Goal: Browse casually: Explore the website without a specific task or goal

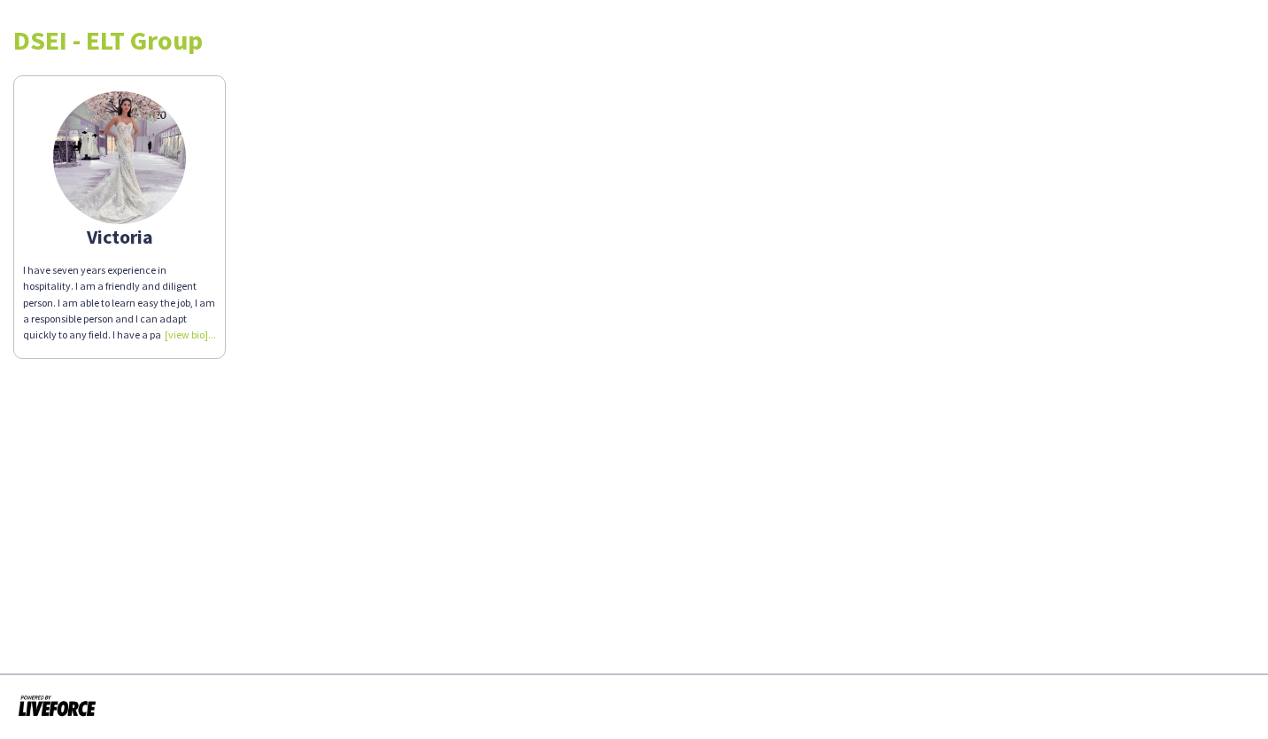
click at [106, 151] on img at bounding box center [119, 157] width 133 height 133
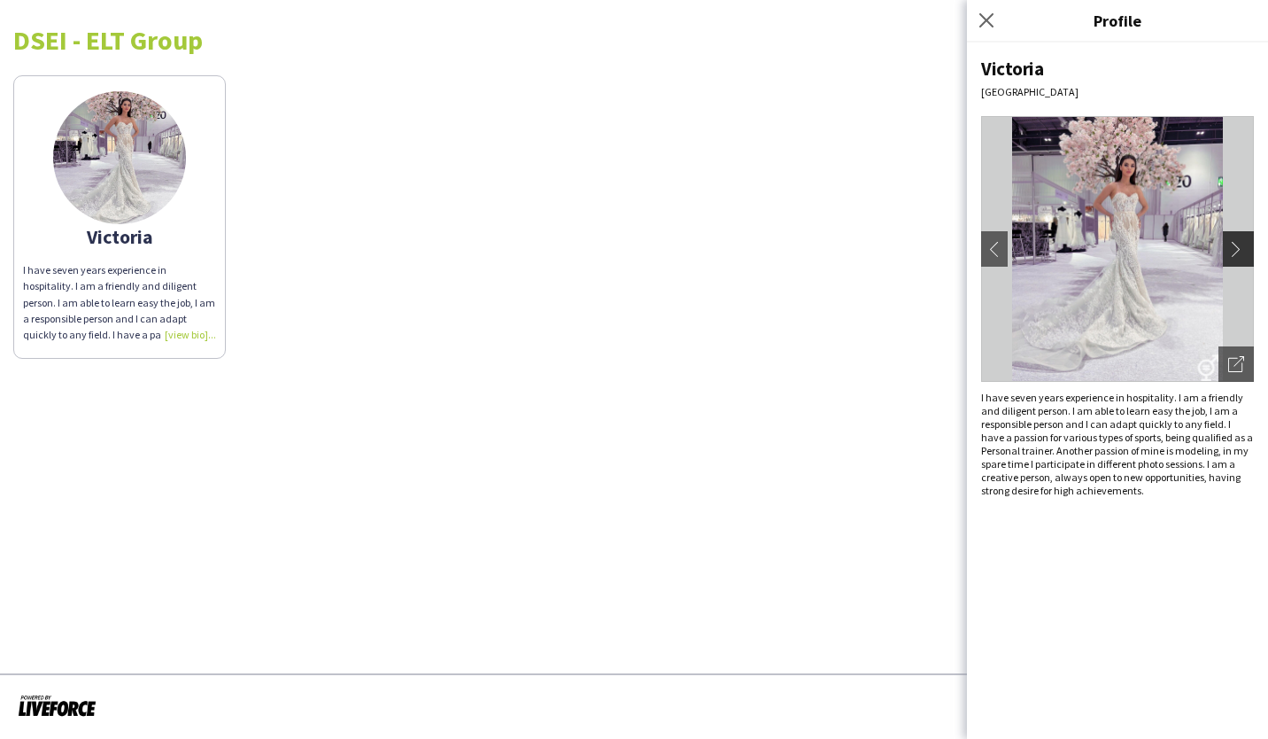
click at [1250, 244] on app-icon "chevron-right" at bounding box center [1240, 249] width 25 height 16
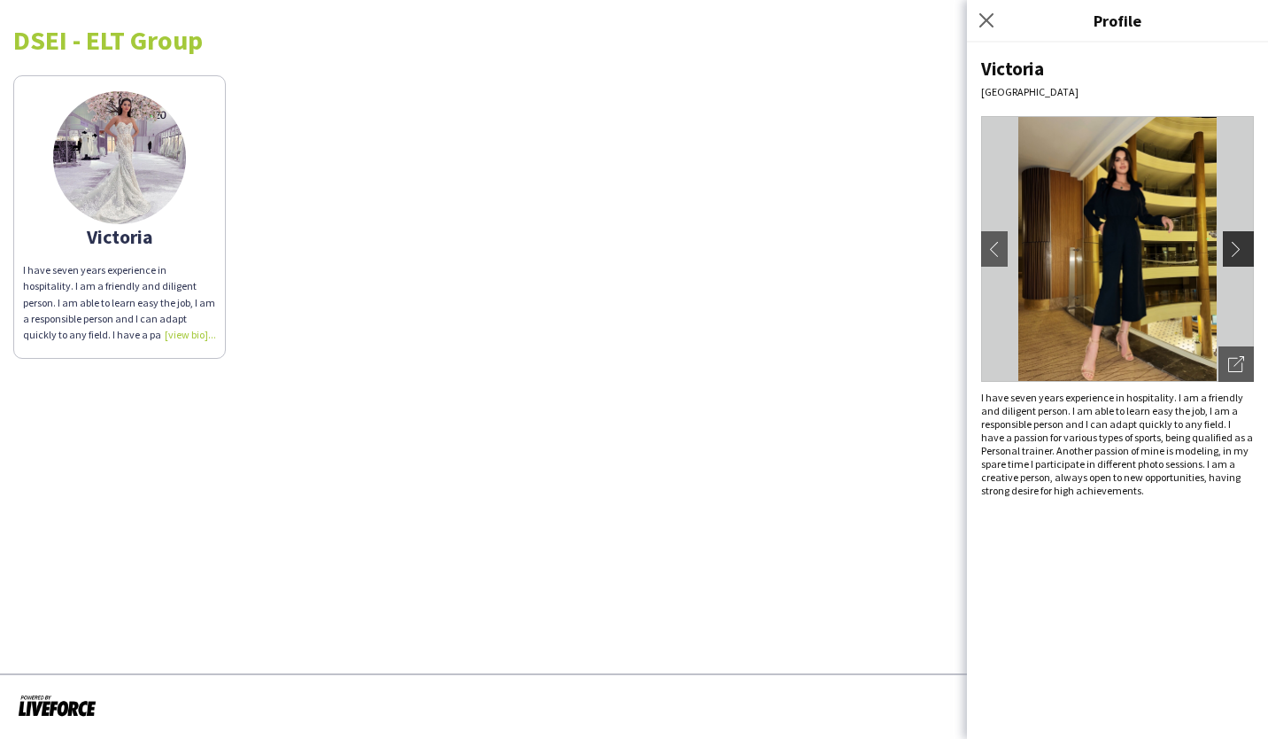
click at [1250, 244] on app-icon "chevron-right" at bounding box center [1240, 249] width 25 height 16
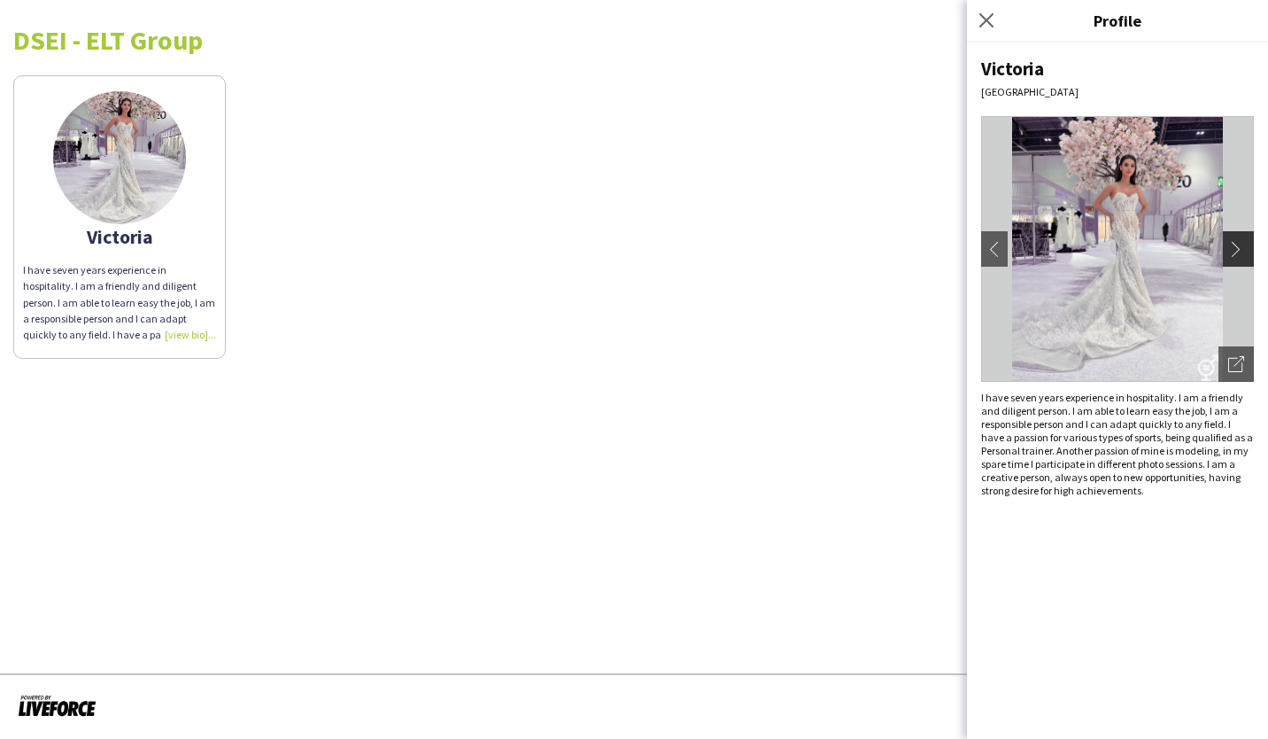
click at [1250, 244] on app-icon "chevron-right" at bounding box center [1240, 249] width 25 height 16
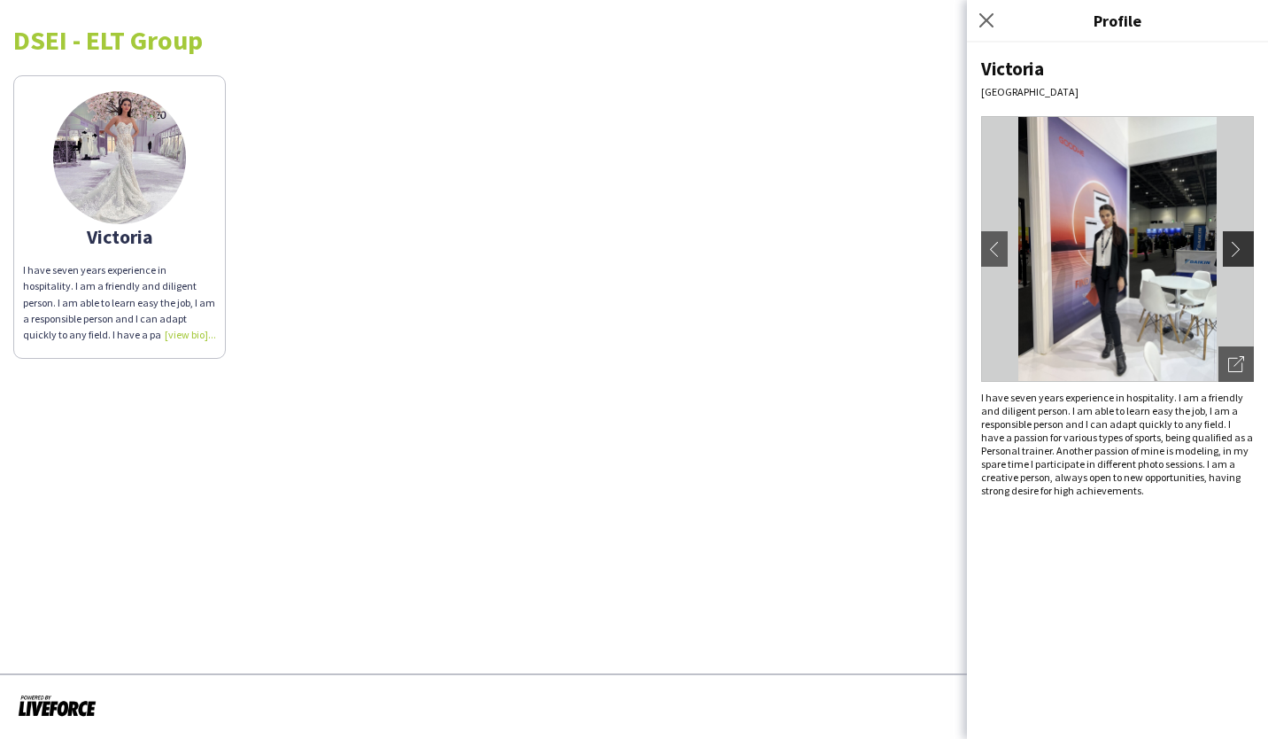
click at [1250, 244] on app-icon "chevron-right" at bounding box center [1240, 249] width 25 height 16
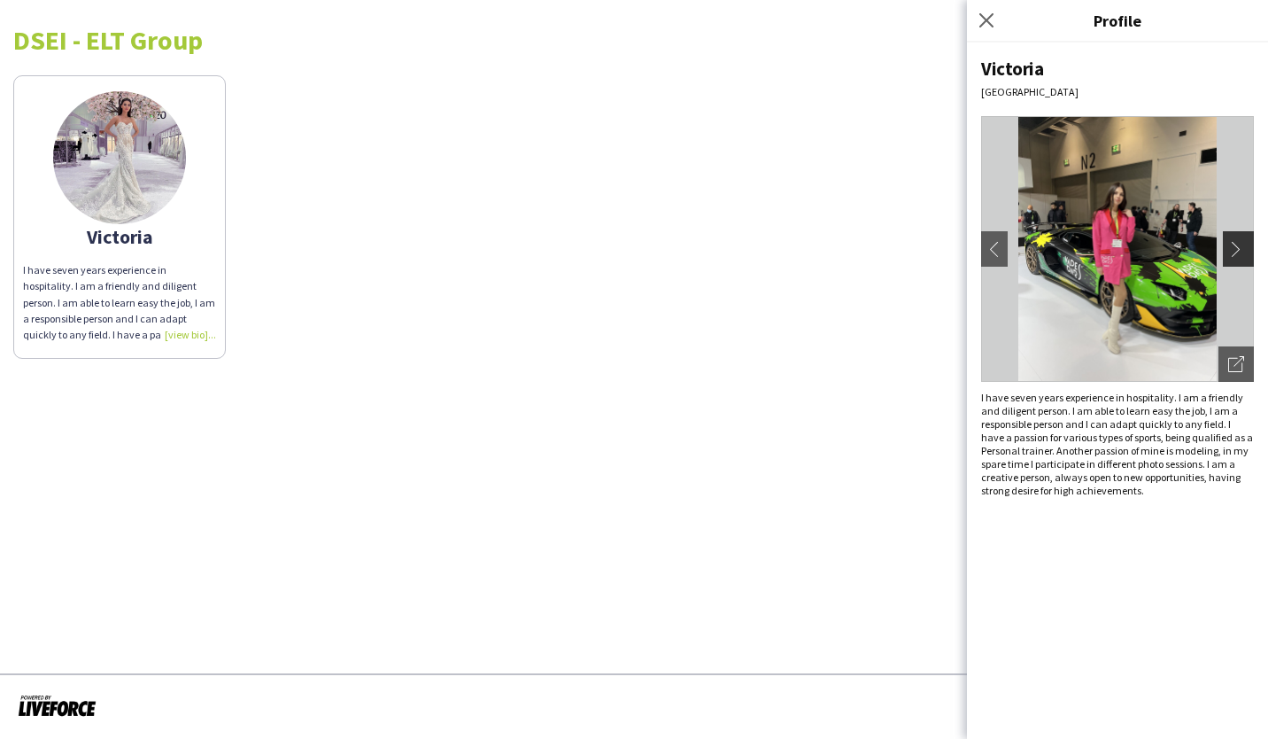
click at [1250, 244] on app-icon "chevron-right" at bounding box center [1240, 249] width 25 height 16
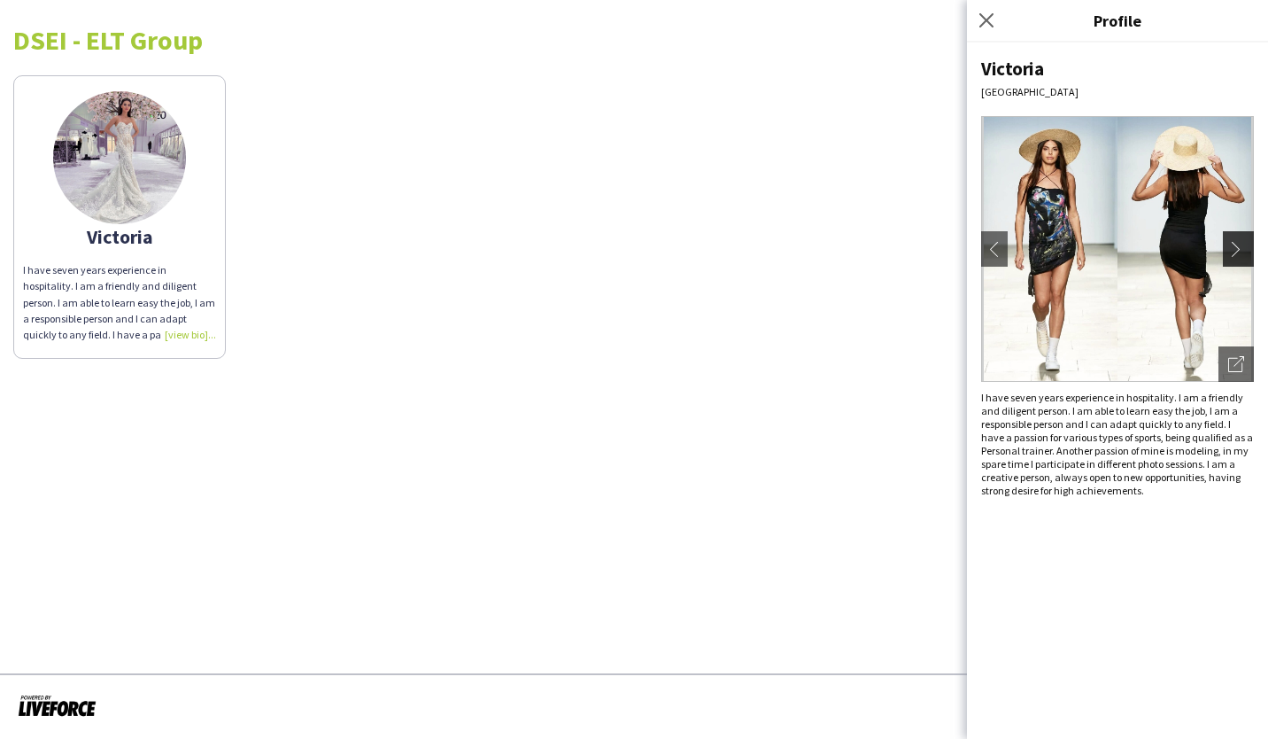
click at [1250, 244] on app-icon "chevron-right" at bounding box center [1240, 249] width 25 height 16
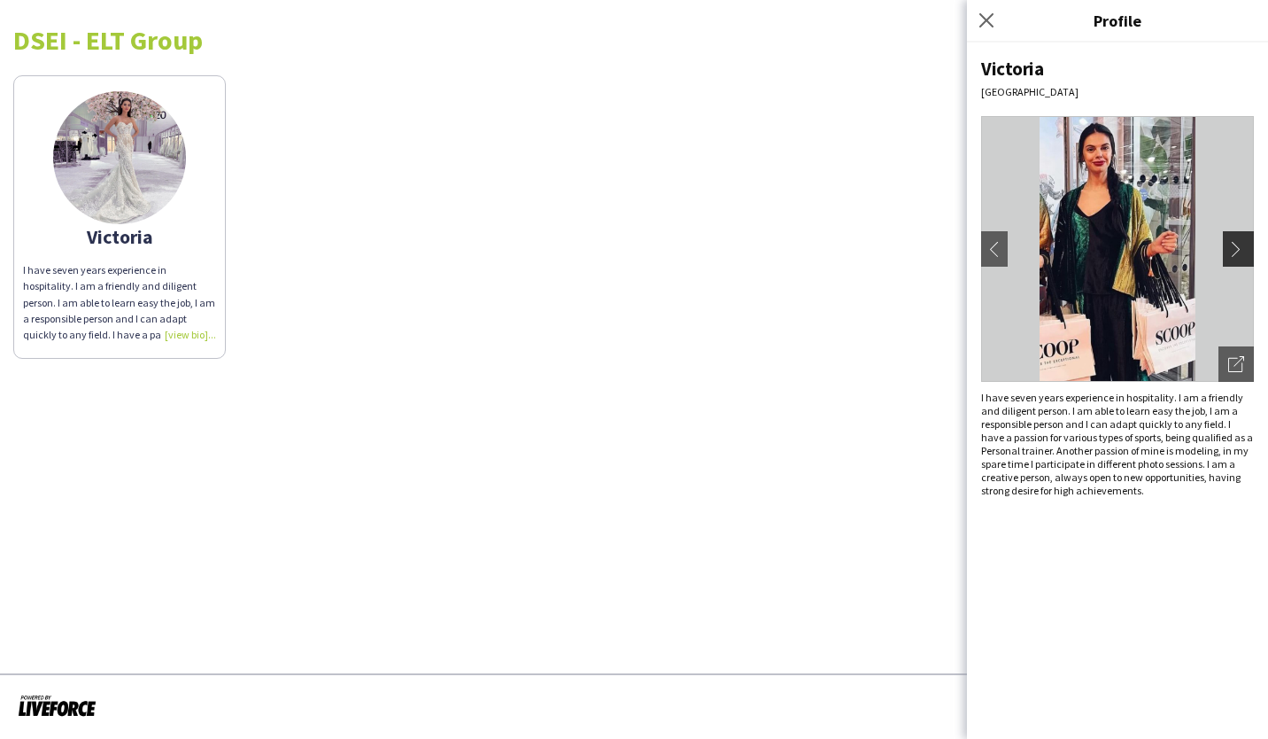
click at [1250, 244] on app-icon "chevron-right" at bounding box center [1240, 249] width 25 height 16
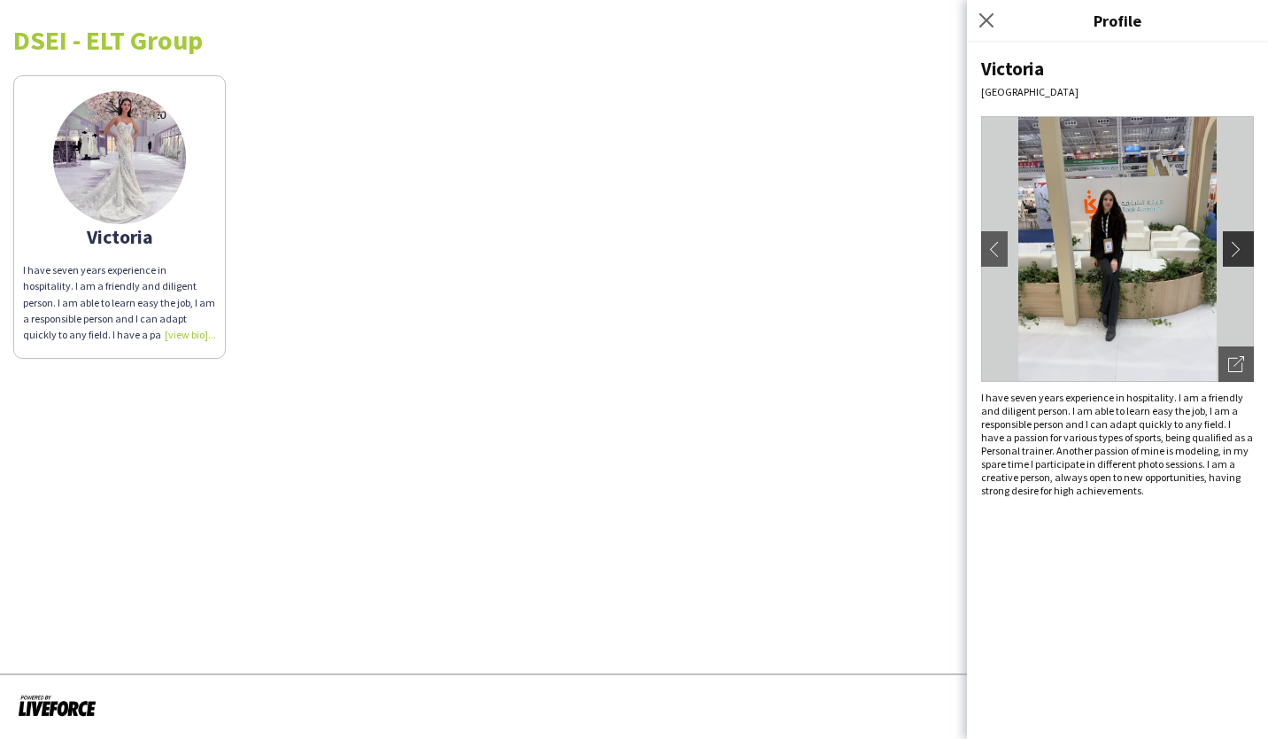
click at [1250, 244] on app-icon "chevron-right" at bounding box center [1240, 249] width 25 height 16
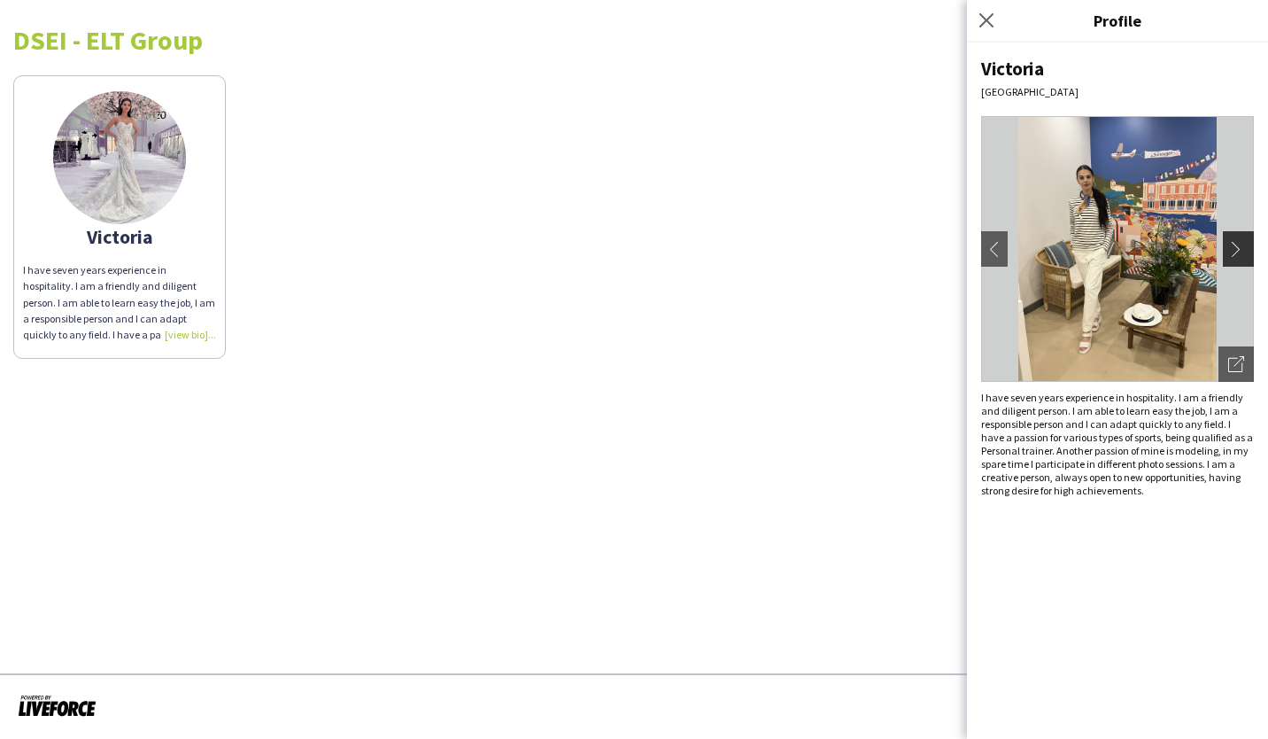
click at [1250, 244] on app-icon "chevron-right" at bounding box center [1240, 249] width 25 height 16
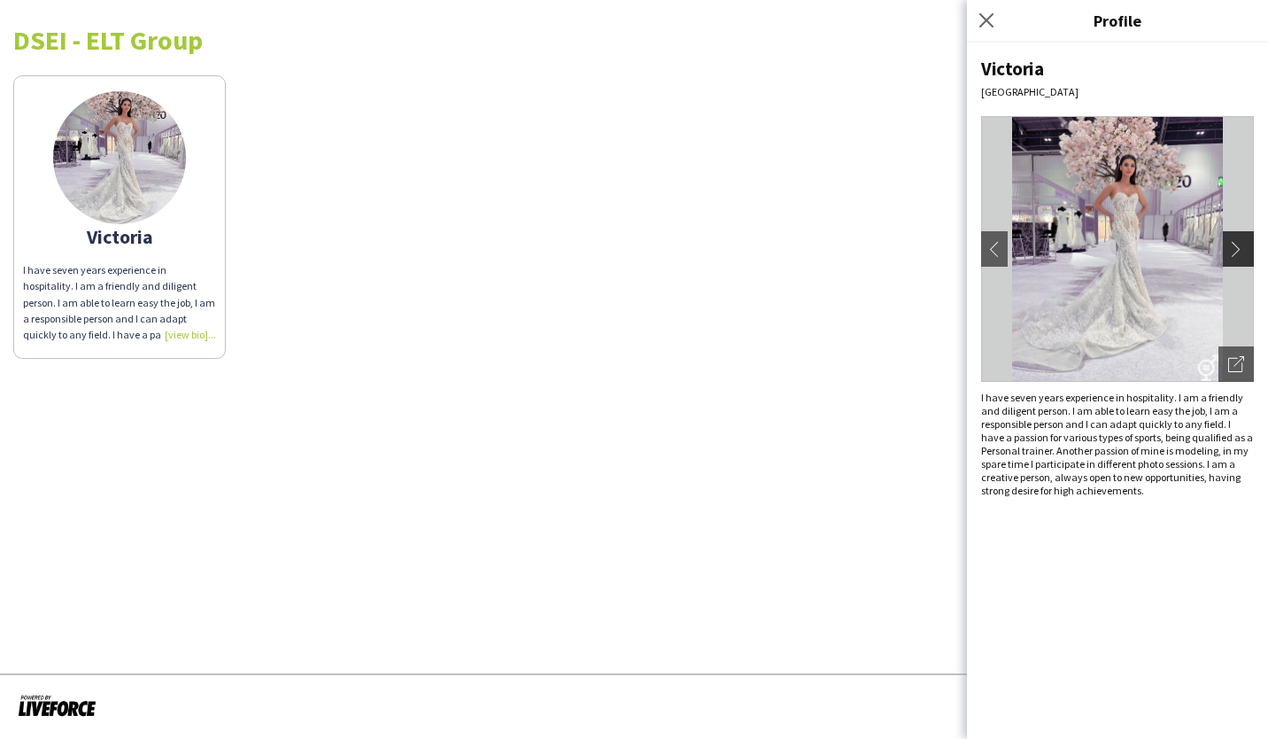
click at [1250, 244] on app-icon "chevron-right" at bounding box center [1240, 249] width 25 height 16
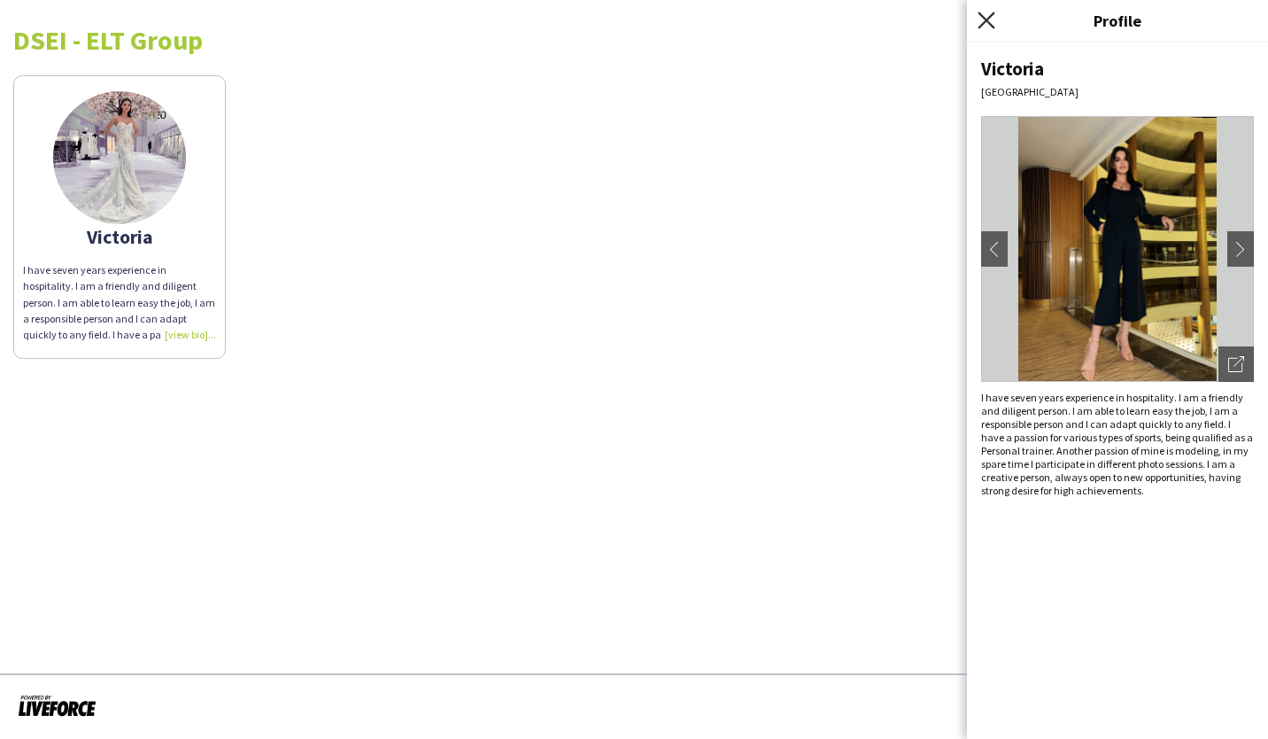
click at [980, 14] on icon at bounding box center [986, 20] width 17 height 17
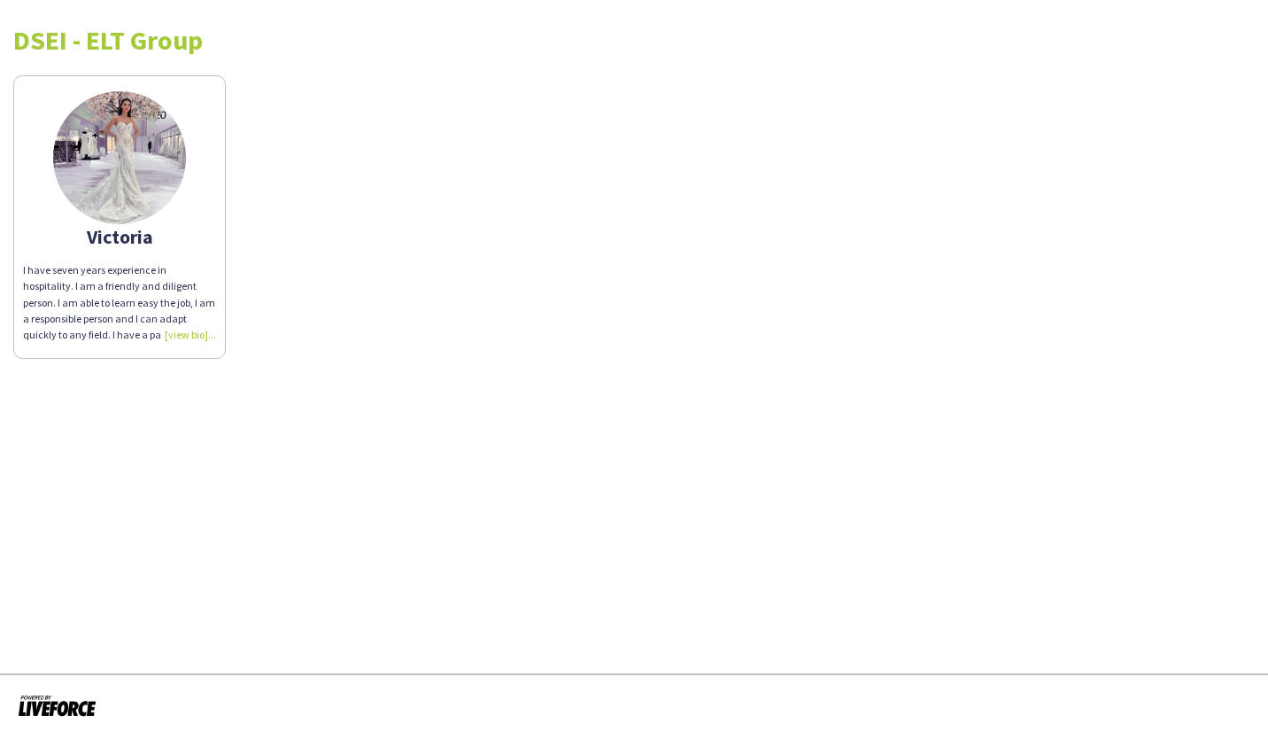
click at [156, 180] on img at bounding box center [119, 157] width 133 height 133
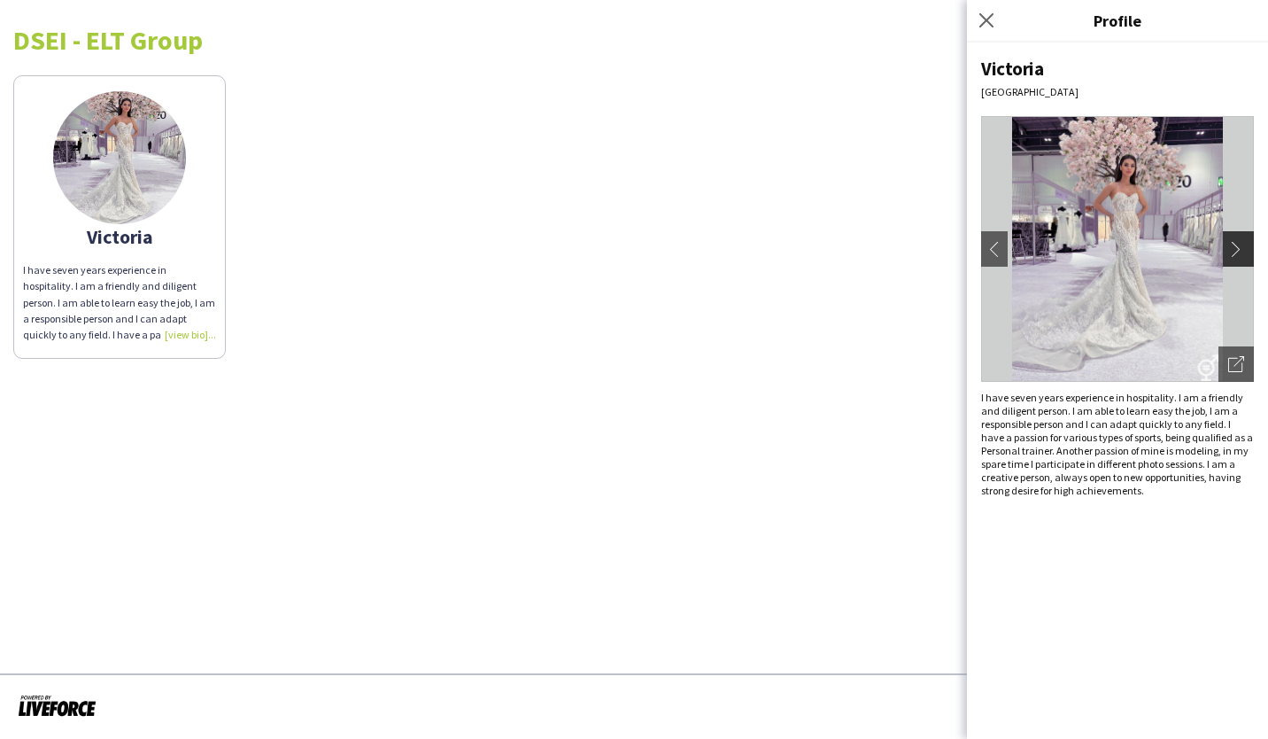
click at [1238, 246] on app-icon "chevron-right" at bounding box center [1240, 249] width 25 height 16
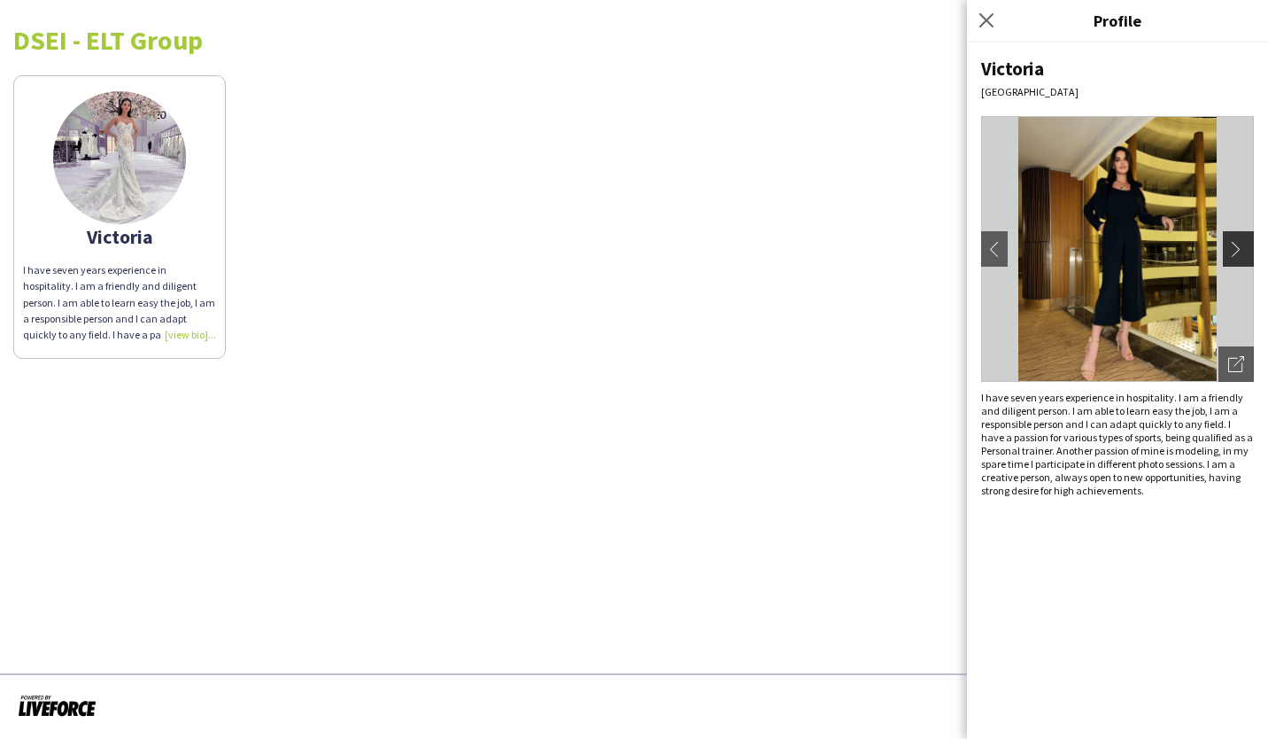
click at [1238, 246] on app-icon "chevron-right" at bounding box center [1240, 249] width 25 height 16
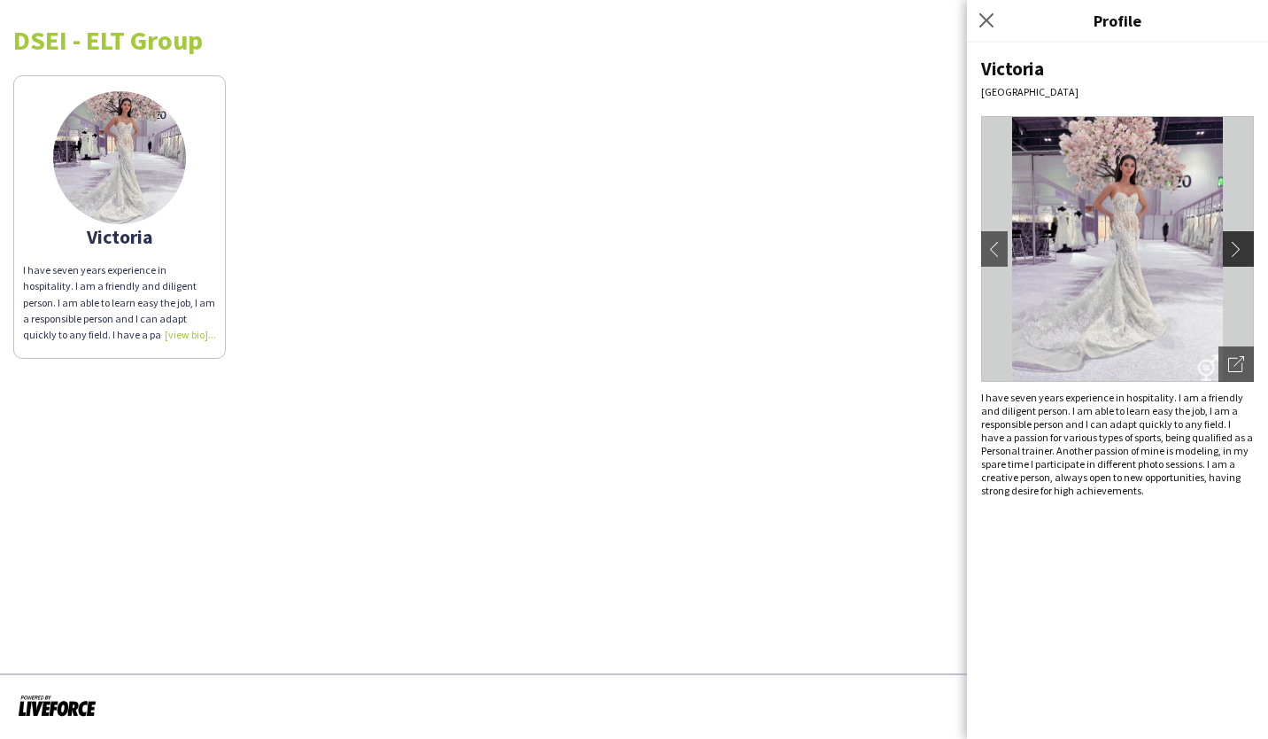
click at [1238, 246] on app-icon "chevron-right" at bounding box center [1240, 249] width 25 height 16
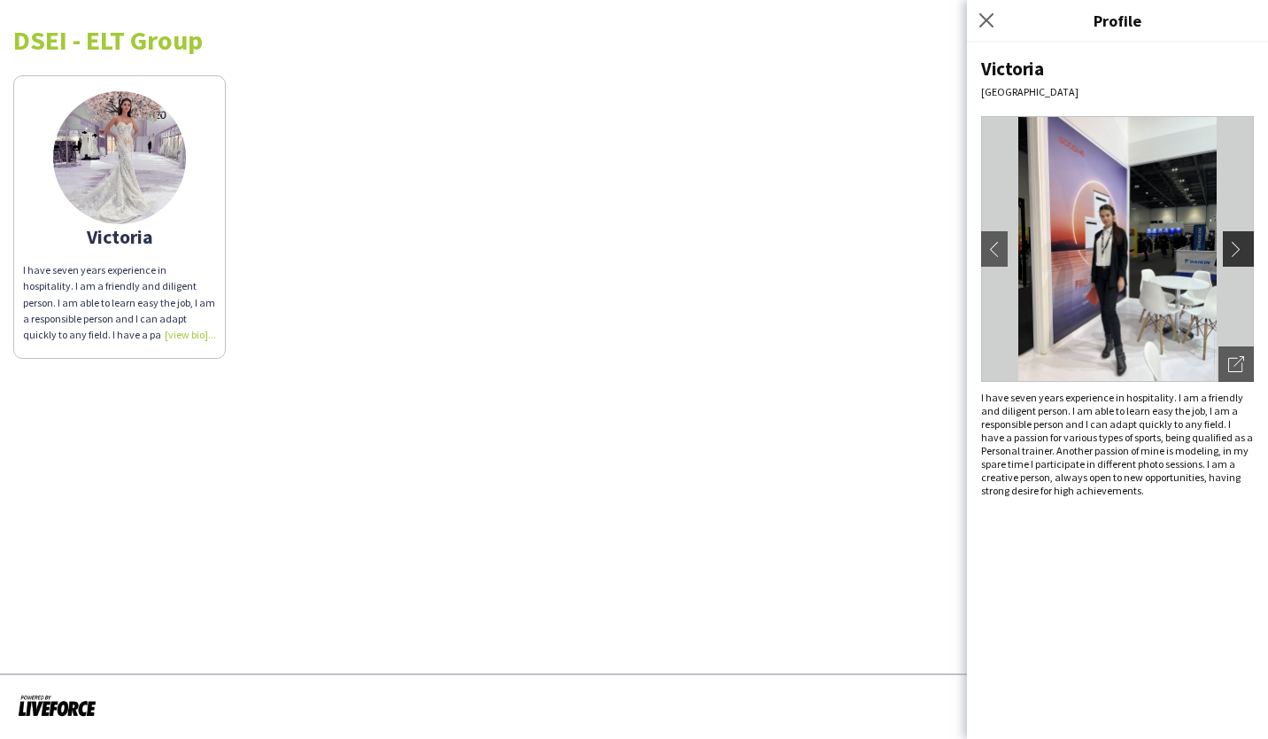
click at [1238, 246] on app-icon "chevron-right" at bounding box center [1240, 249] width 25 height 16
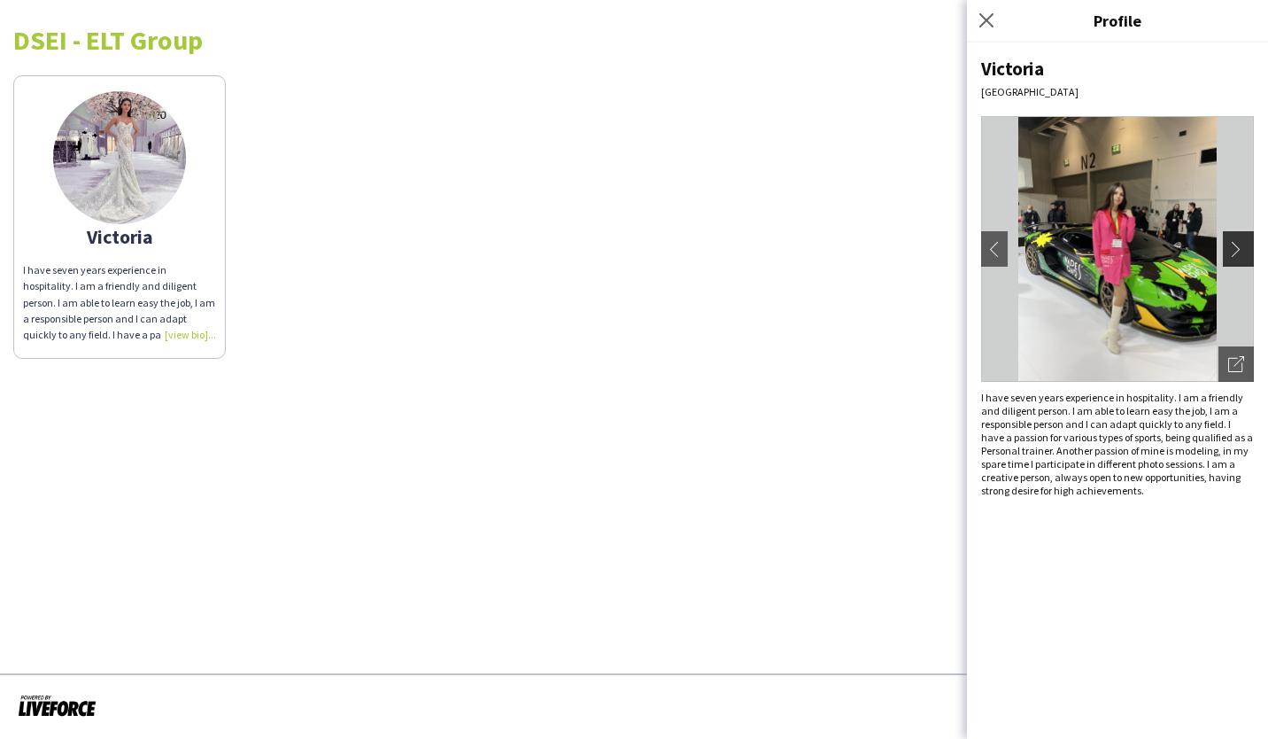
click at [1238, 246] on app-icon "chevron-right" at bounding box center [1240, 249] width 25 height 16
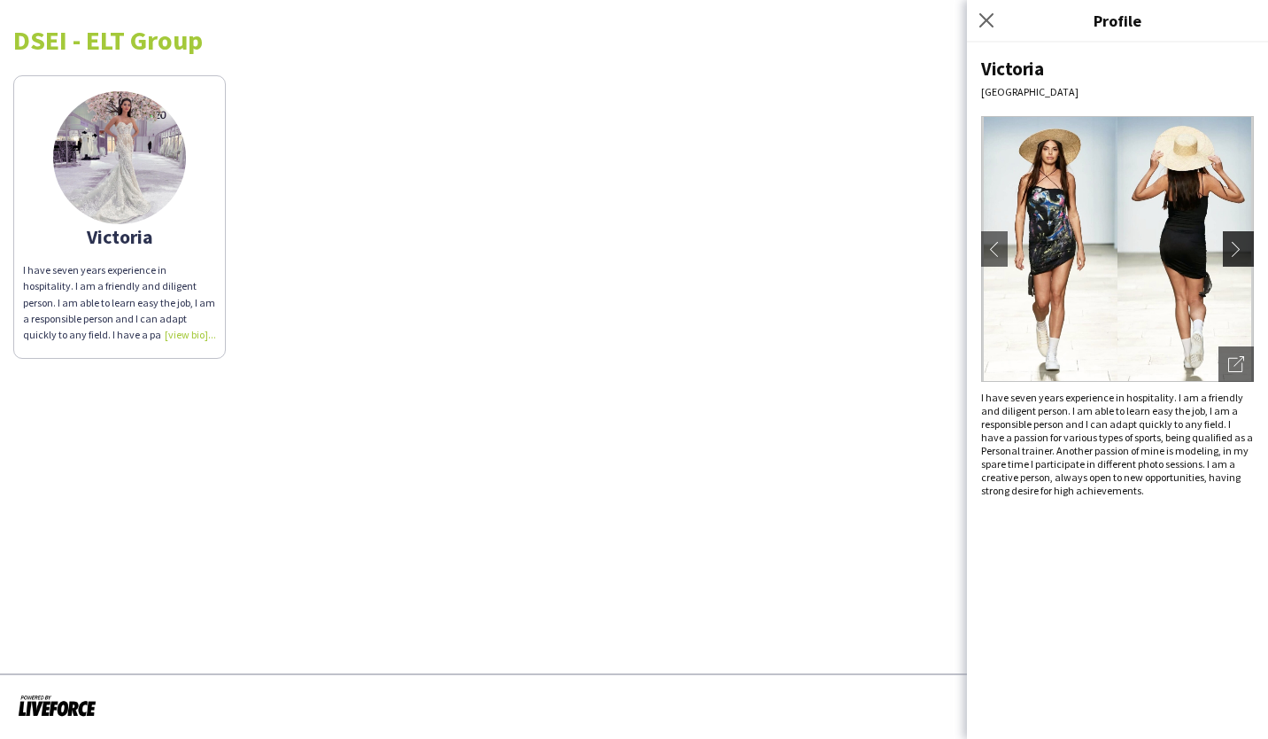
click at [1238, 246] on app-icon "chevron-right" at bounding box center [1240, 249] width 25 height 16
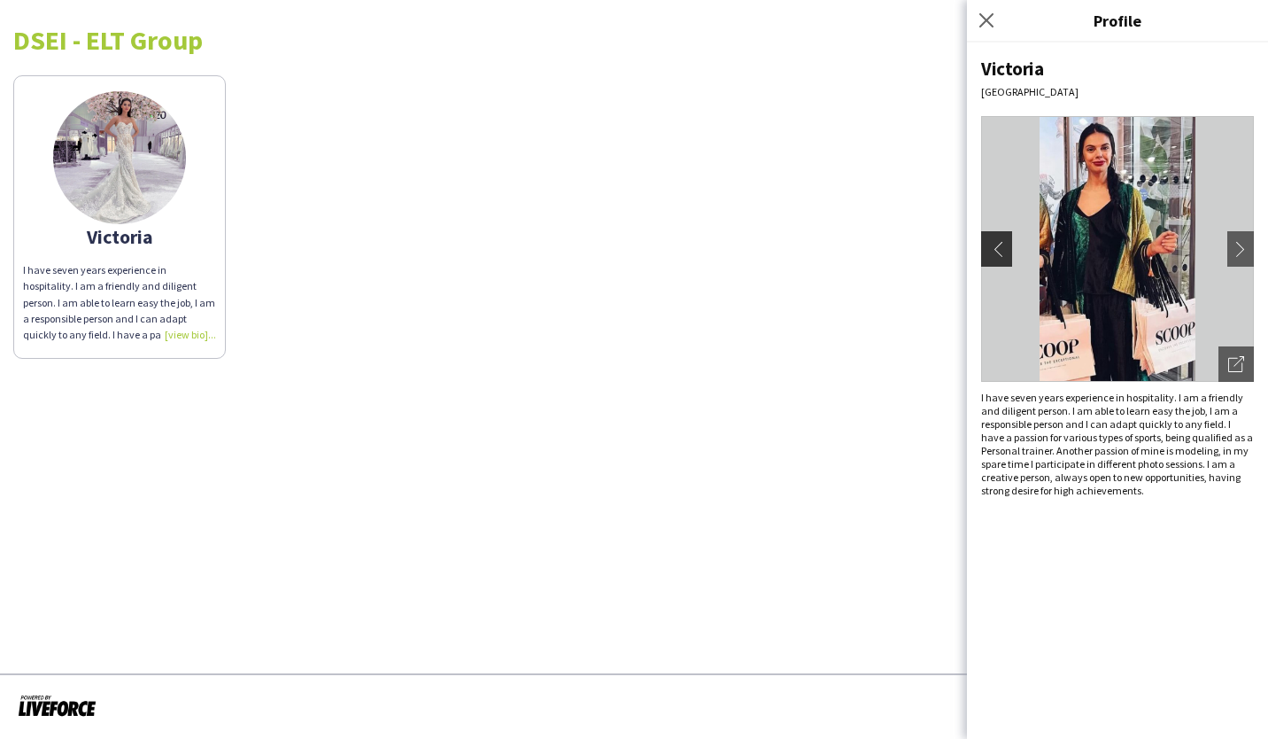
click at [991, 244] on app-icon "chevron-left" at bounding box center [994, 249] width 25 height 16
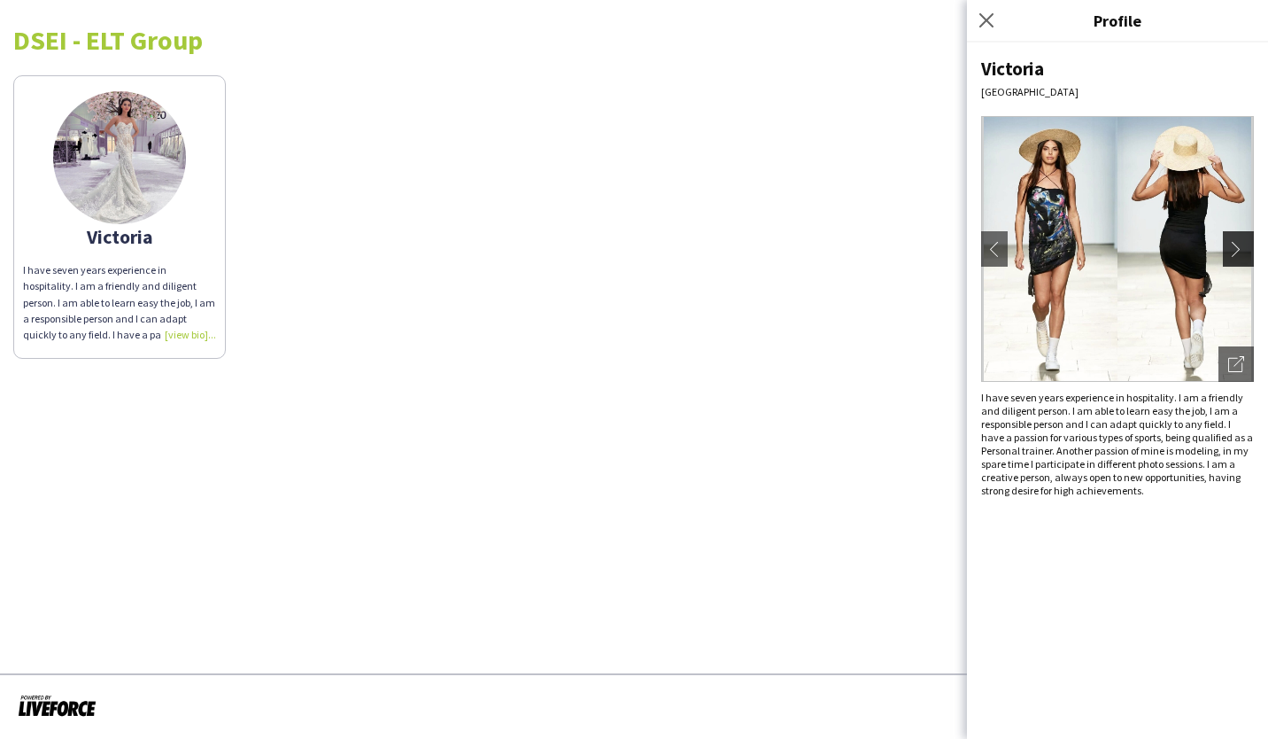
click at [1240, 243] on app-icon "chevron-right" at bounding box center [1240, 249] width 25 height 16
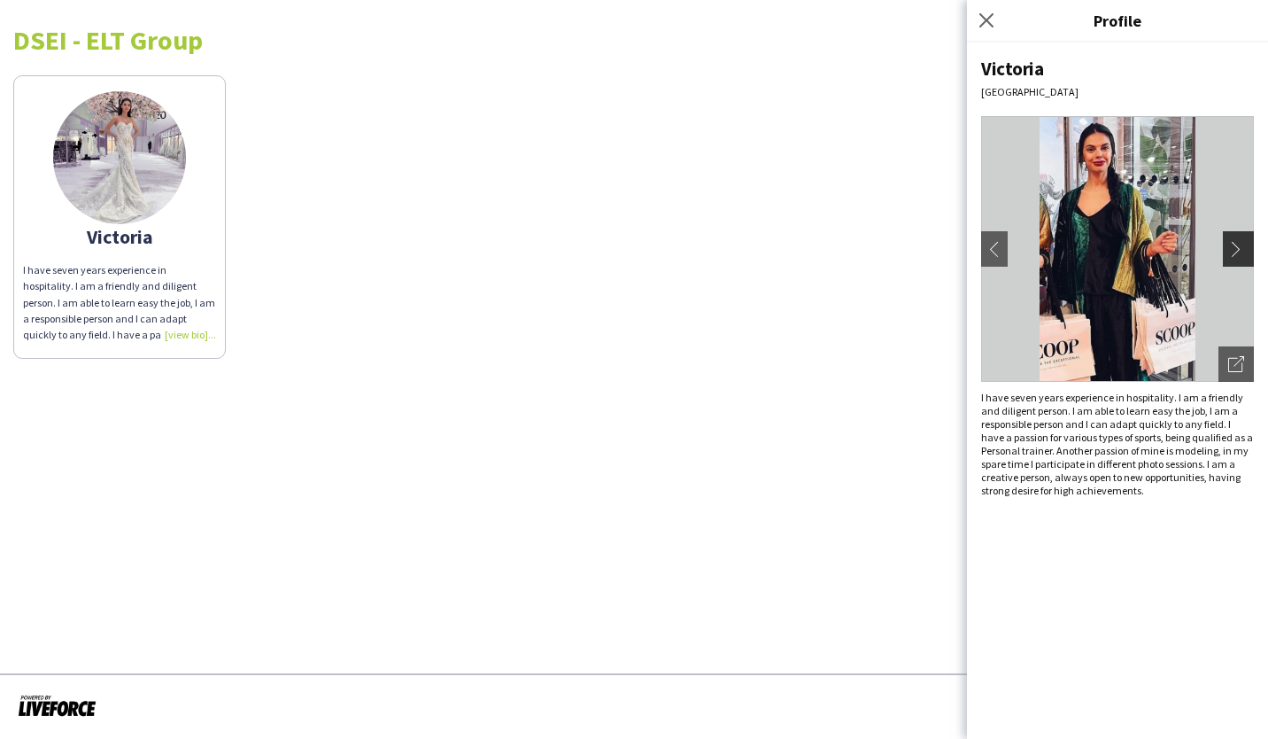
click at [1240, 243] on app-icon "chevron-right" at bounding box center [1240, 249] width 25 height 16
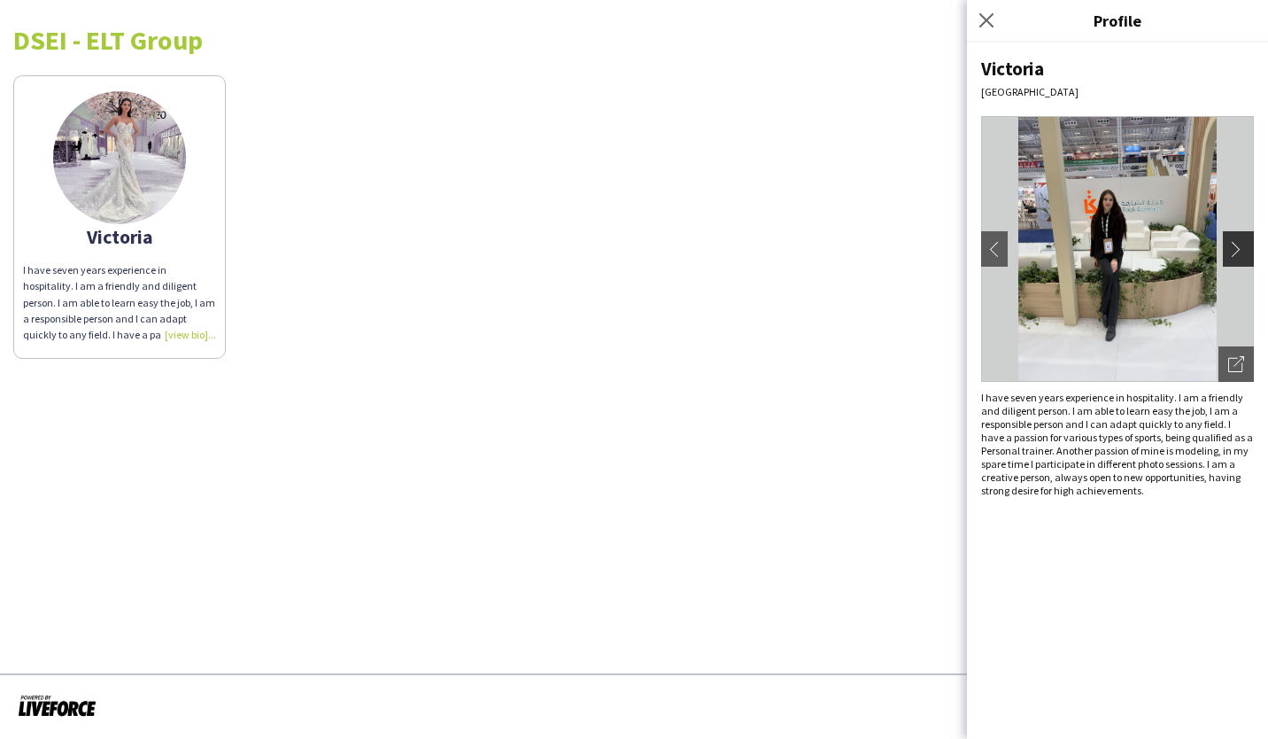
click at [1240, 243] on app-icon "chevron-right" at bounding box center [1240, 249] width 25 height 16
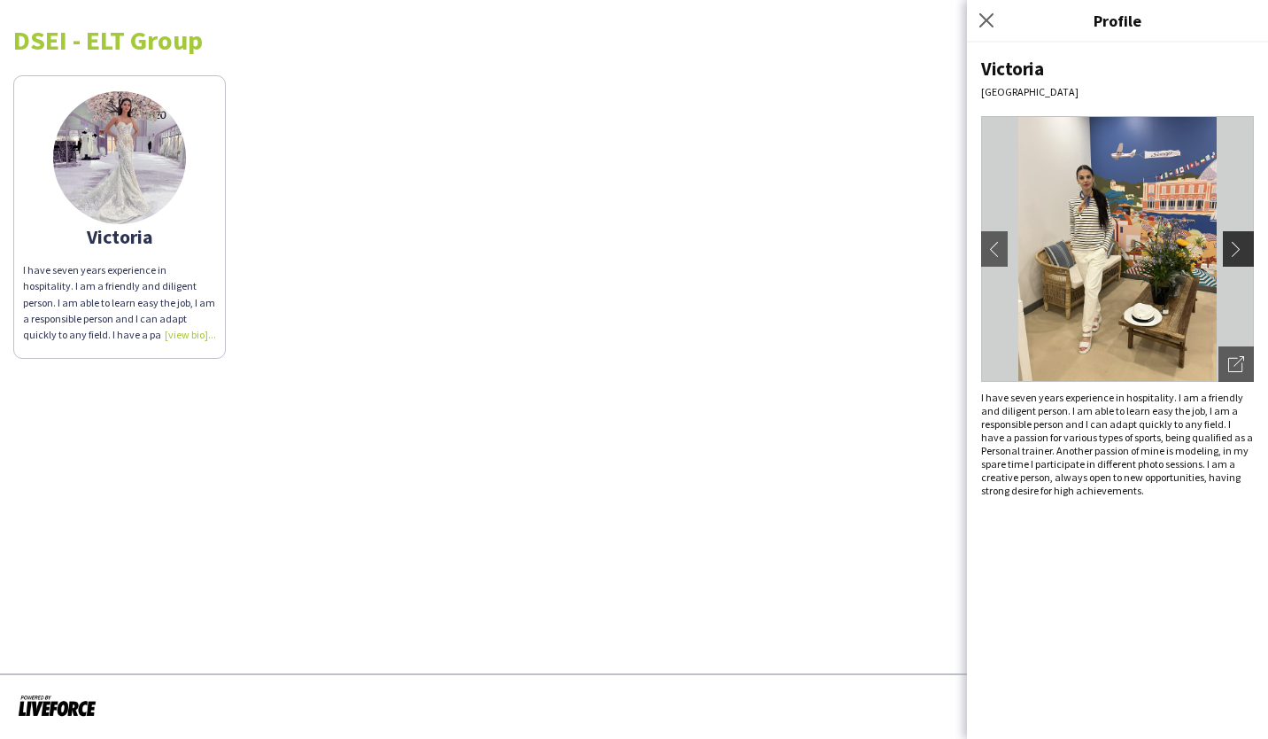
click at [1240, 243] on app-icon "chevron-right" at bounding box center [1240, 249] width 25 height 16
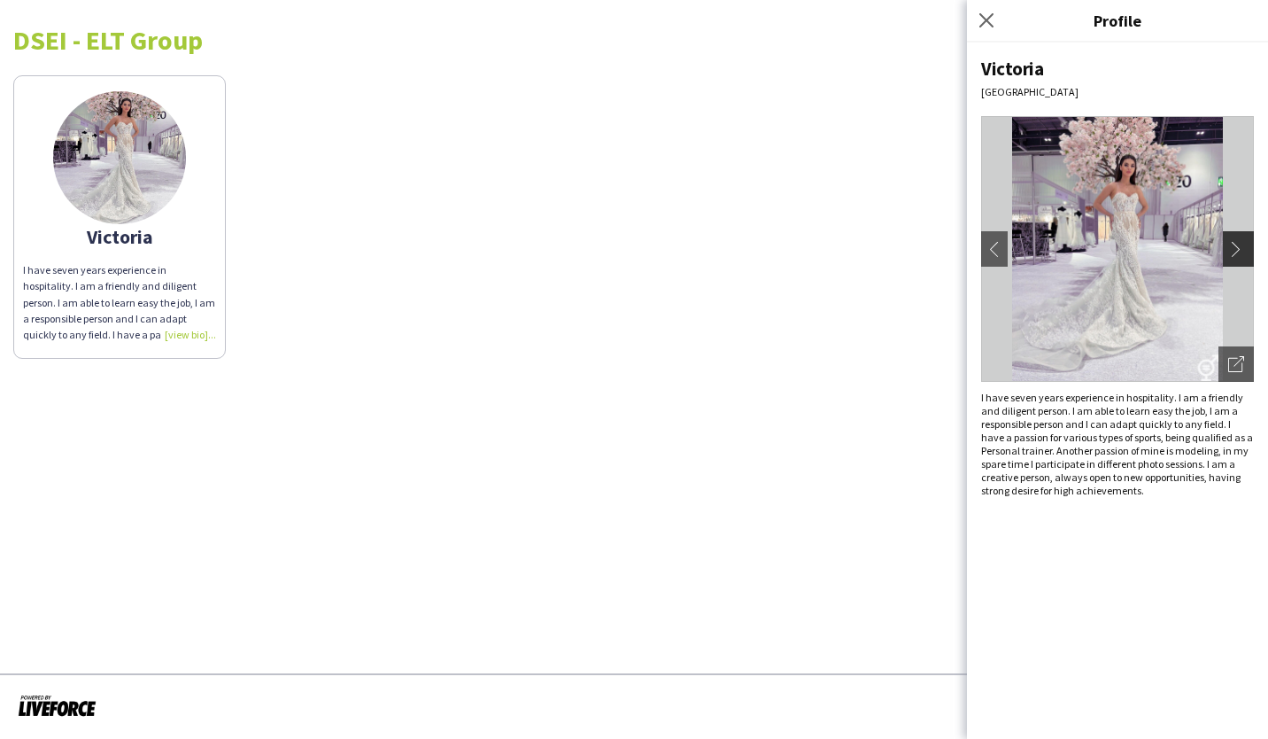
click at [1240, 243] on app-icon "chevron-right" at bounding box center [1240, 249] width 25 height 16
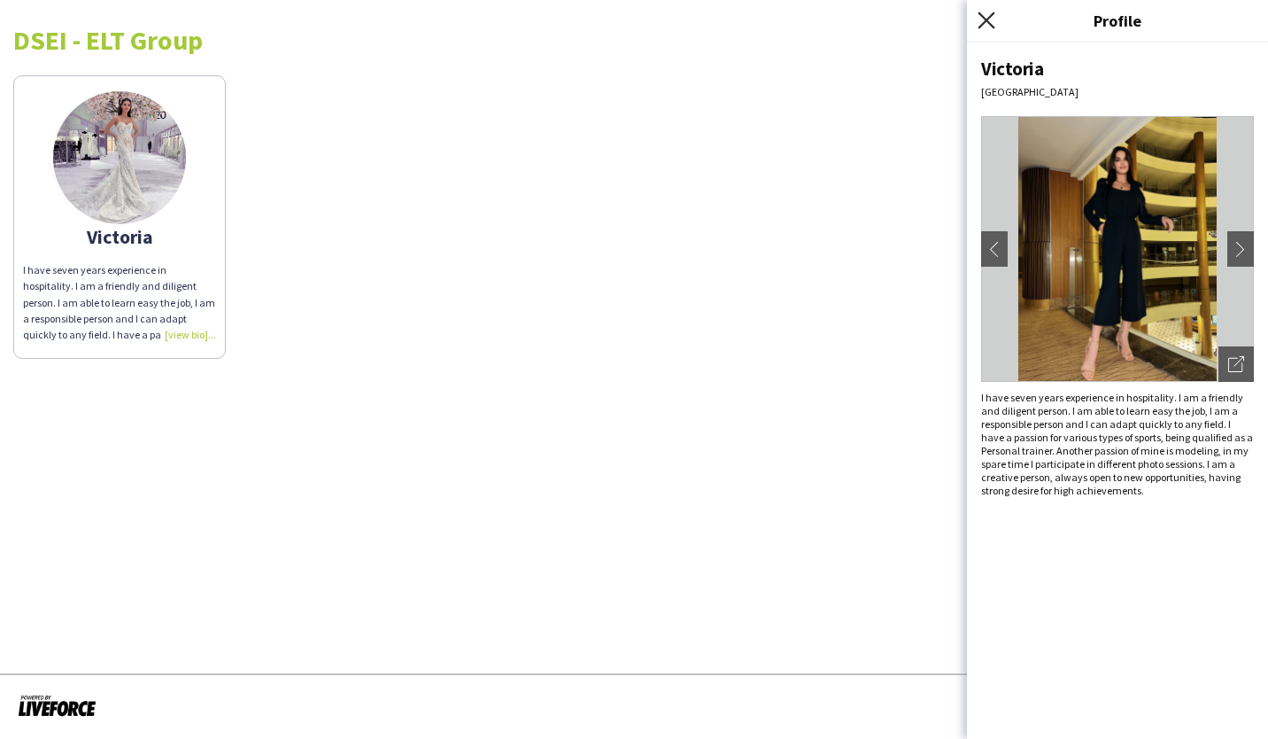
click at [982, 19] on icon "Close pop-in" at bounding box center [986, 20] width 17 height 17
